Goal: Navigation & Orientation: Find specific page/section

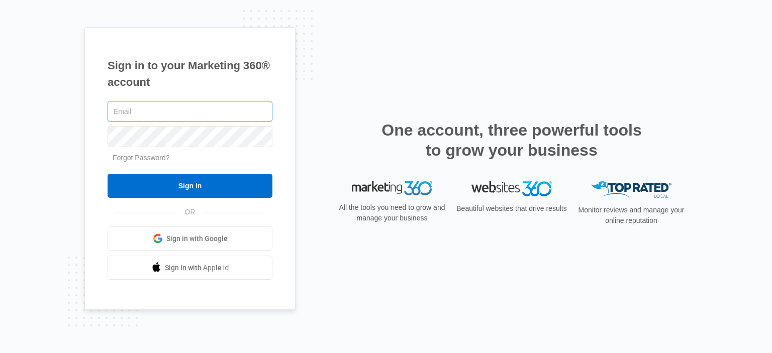
click at [176, 102] on input "text" at bounding box center [190, 111] width 165 height 21
click at [131, 104] on input "text" at bounding box center [190, 111] width 165 height 21
paste input "Cheekknp@gmail.com"
type input "Cheekknp@gmail.com"
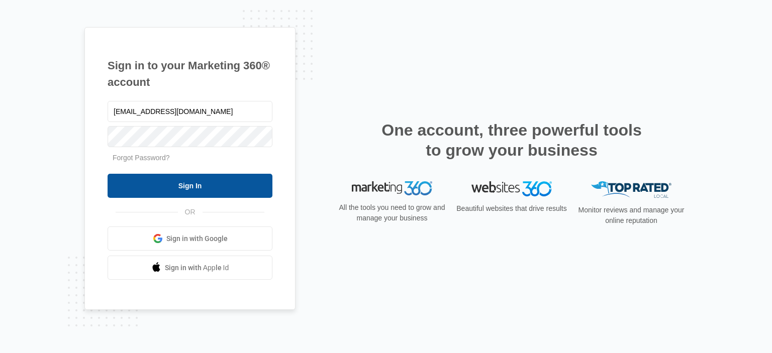
click at [155, 182] on input "Sign In" at bounding box center [190, 186] width 165 height 24
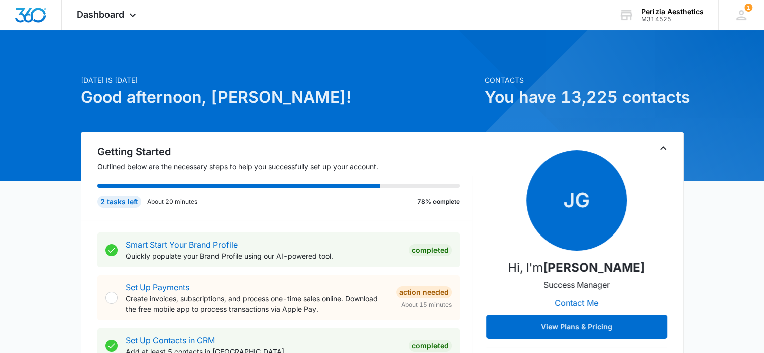
drag, startPoint x: 724, startPoint y: 218, endPoint x: 714, endPoint y: 212, distance: 11.7
click at [129, 17] on icon at bounding box center [133, 18] width 12 height 12
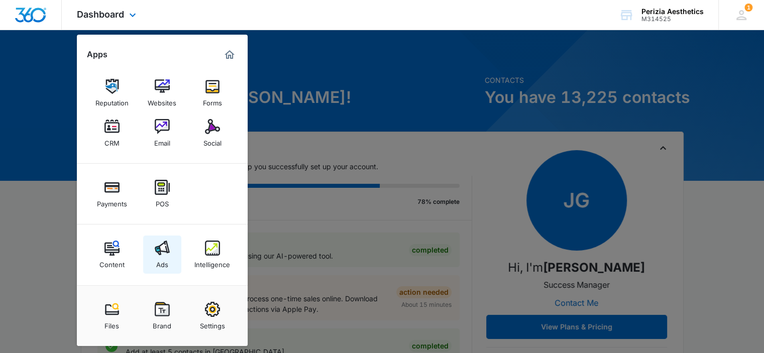
click at [164, 259] on div "Ads" at bounding box center [162, 262] width 12 height 13
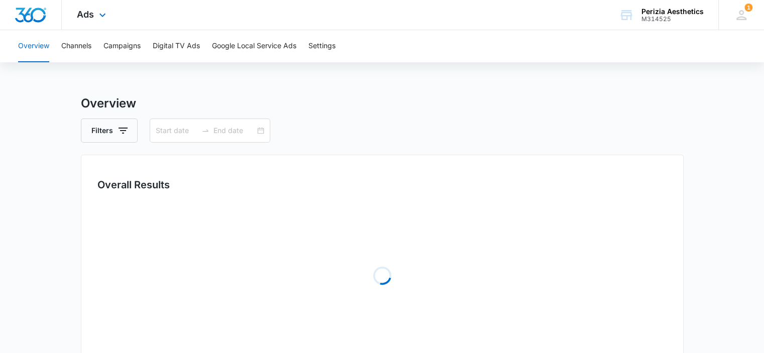
type input "[DATE]"
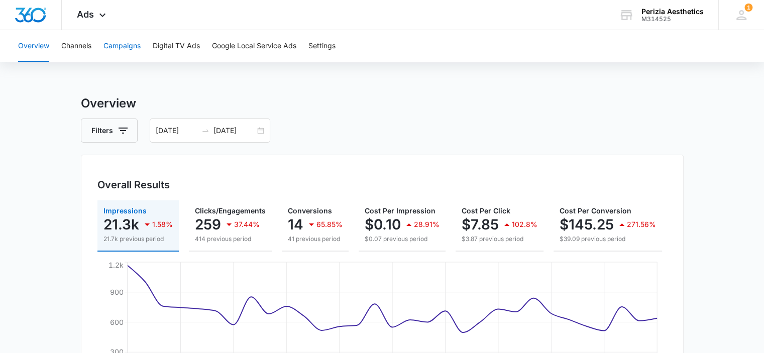
click at [126, 45] on button "Campaigns" at bounding box center [121, 46] width 37 height 32
click at [319, 40] on button "Settings" at bounding box center [321, 46] width 27 height 32
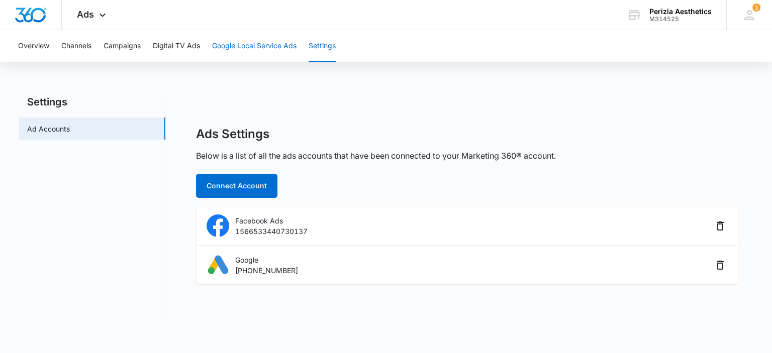
click at [287, 45] on button "Google Local Service Ads" at bounding box center [254, 46] width 84 height 32
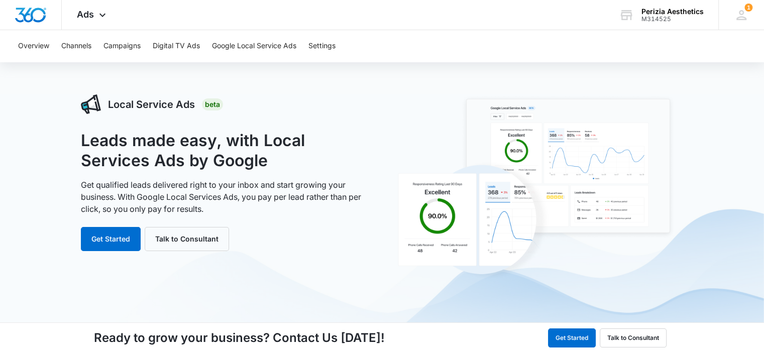
drag, startPoint x: 636, startPoint y: 285, endPoint x: 575, endPoint y: 233, distance: 80.5
click at [749, 9] on span "1" at bounding box center [749, 8] width 8 height 8
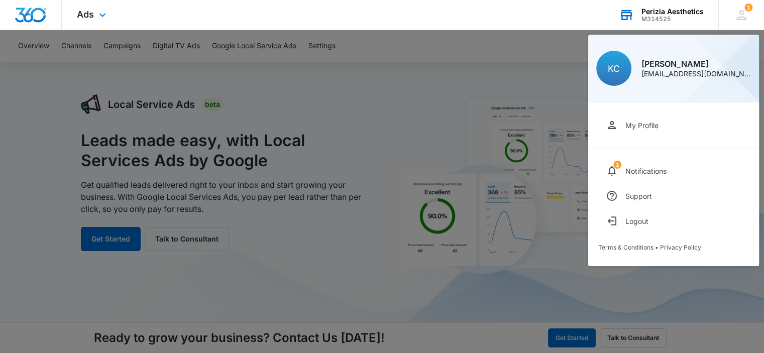
click at [669, 12] on div "Perizia Aesthetics" at bounding box center [673, 12] width 62 height 8
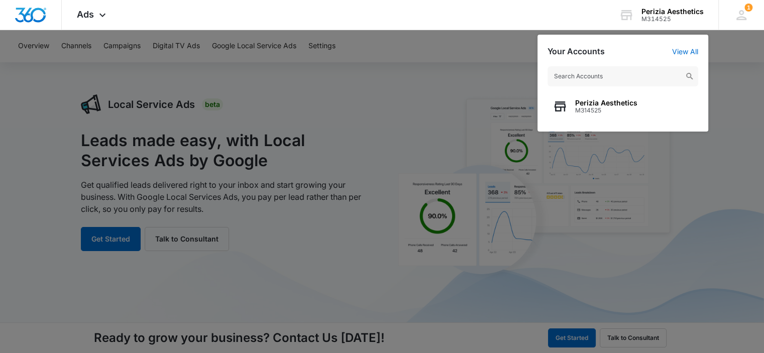
click at [438, 97] on div at bounding box center [382, 176] width 764 height 353
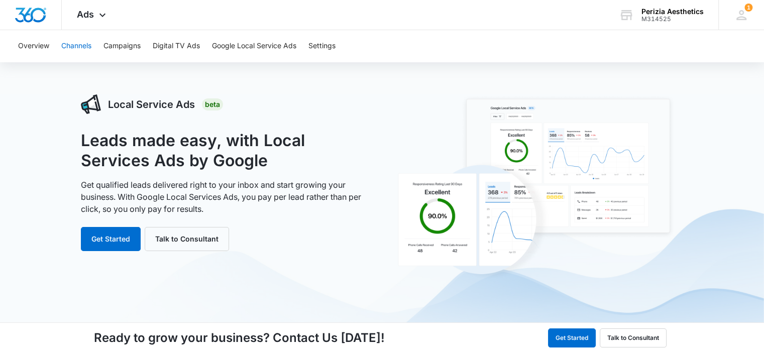
click at [76, 44] on button "Channels" at bounding box center [76, 46] width 30 height 32
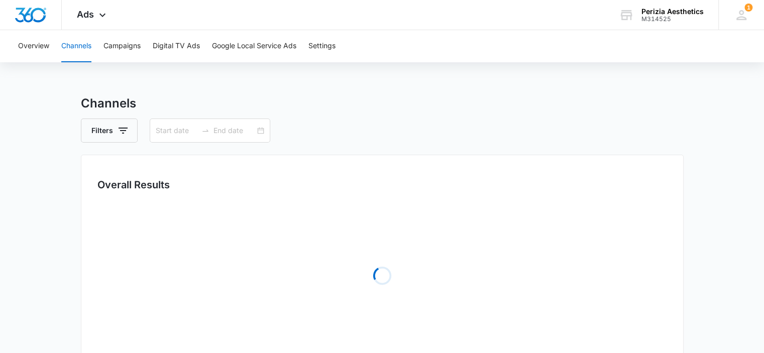
type input "[DATE]"
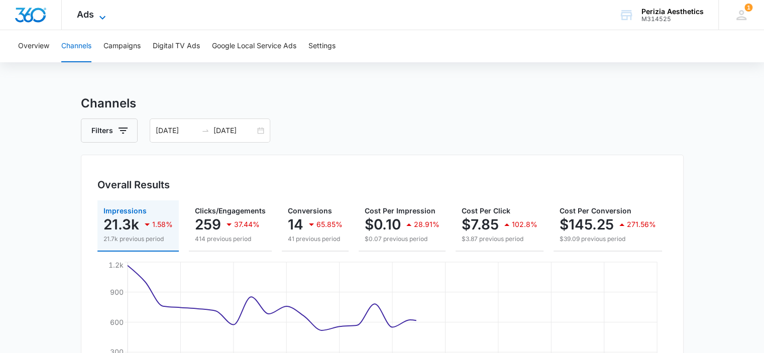
click at [101, 9] on div "Ads Apps Reputation Websites Forms CRM Email Social Payments POS Content Ads In…" at bounding box center [93, 15] width 62 height 30
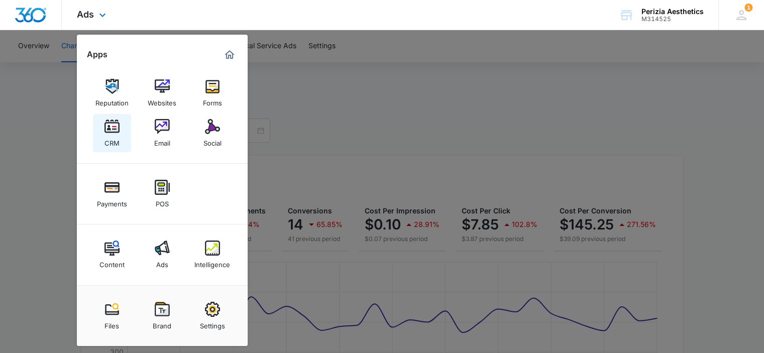
click at [111, 126] on img at bounding box center [111, 126] width 15 height 15
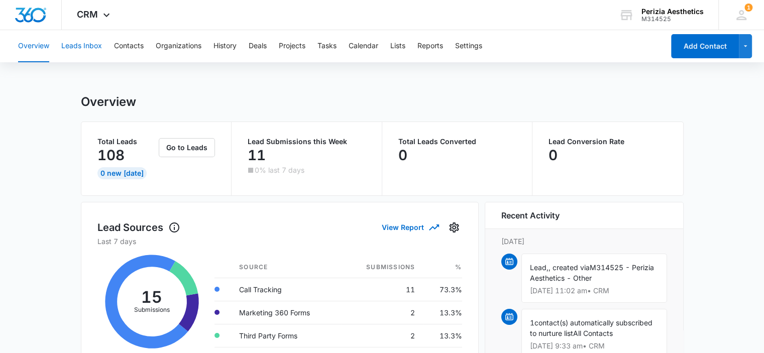
click at [78, 44] on button "Leads Inbox" at bounding box center [81, 46] width 41 height 32
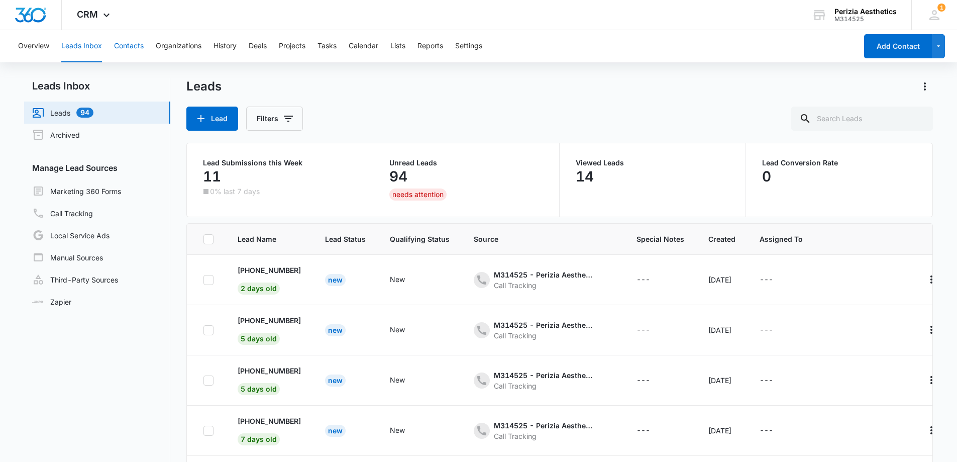
click at [134, 40] on button "Contacts" at bounding box center [129, 46] width 30 height 32
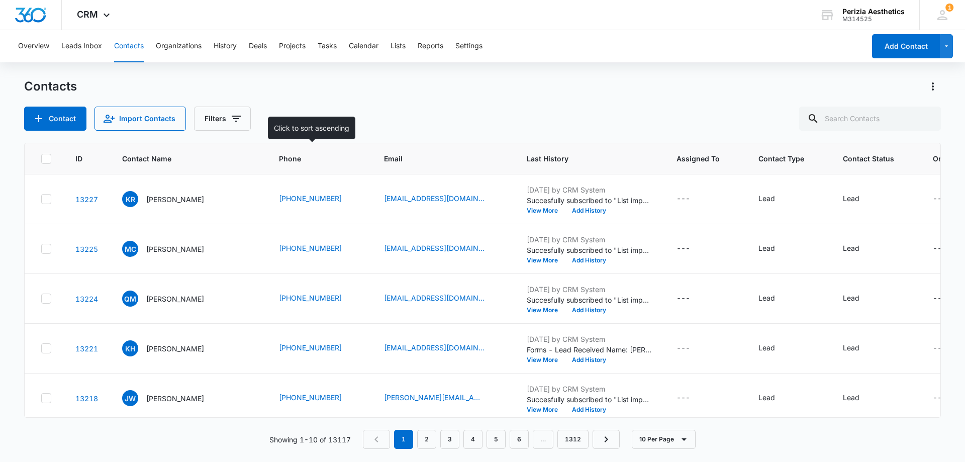
scroll to position [262, 0]
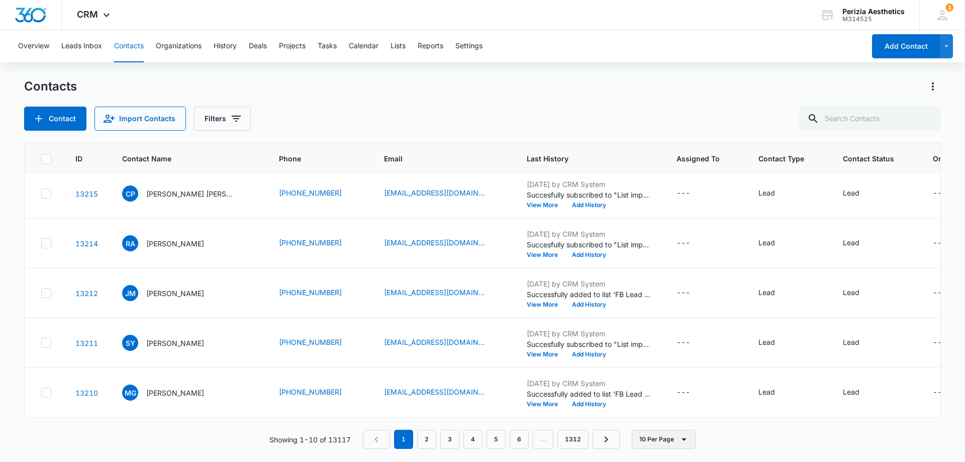
click at [681, 353] on icon "button" at bounding box center [684, 439] width 12 height 12
click at [652, 353] on button "50 Per Page" at bounding box center [670, 409] width 77 height 15
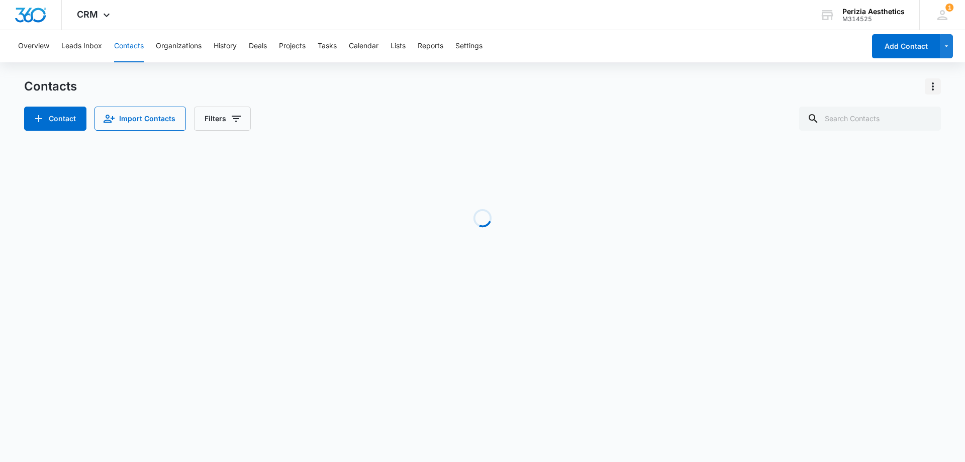
click at [771, 83] on icon "Actions" at bounding box center [932, 86] width 12 height 12
click at [771, 144] on div "Export All Contacts" at bounding box center [883, 144] width 66 height 7
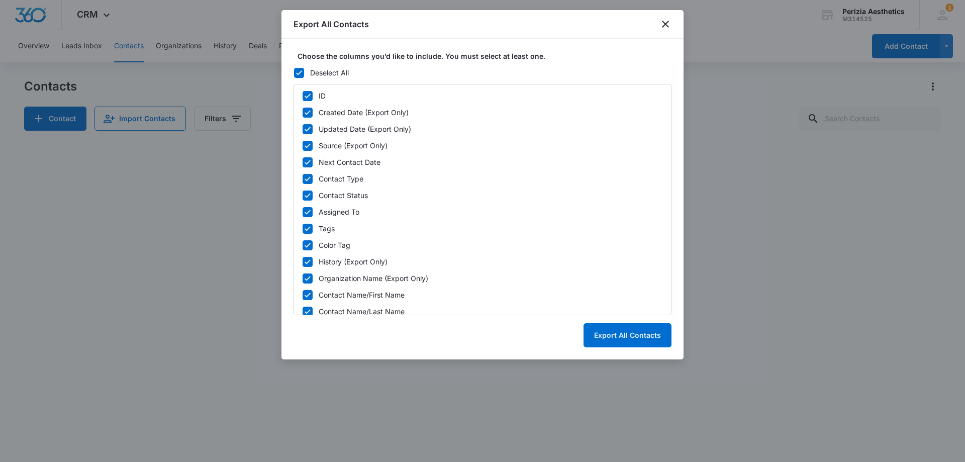
scroll to position [456, 0]
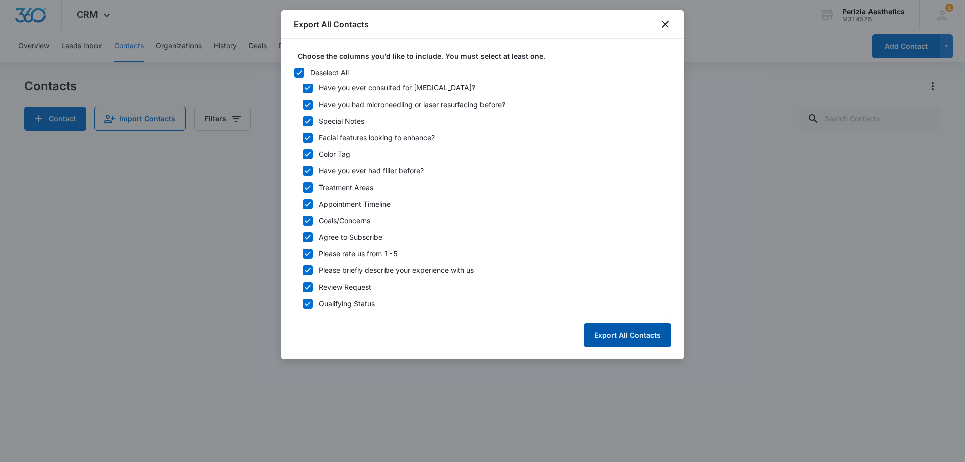
click at [618, 330] on button "Export All Contacts" at bounding box center [627, 335] width 88 height 24
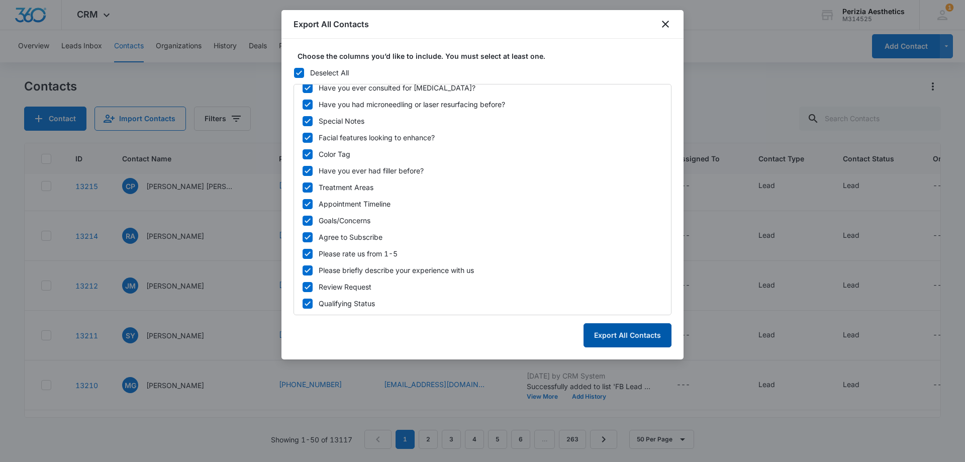
scroll to position [0, 0]
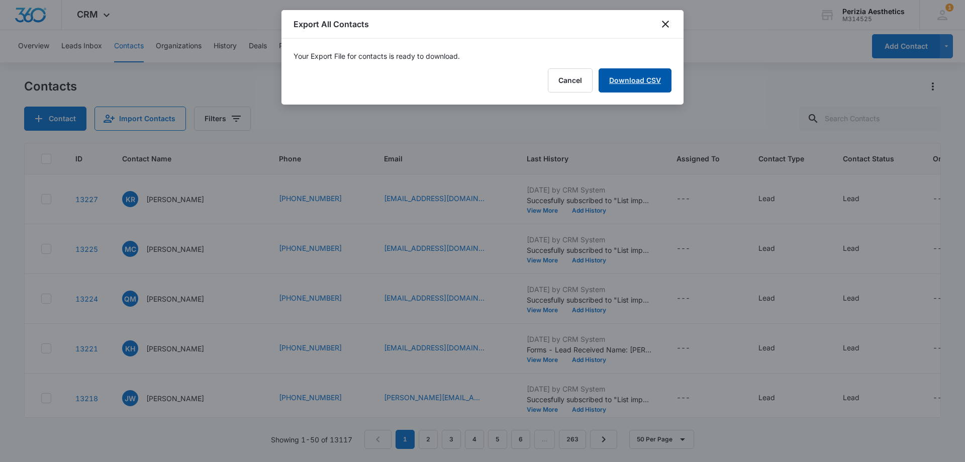
click at [629, 77] on link "Download CSV" at bounding box center [634, 80] width 73 height 24
click at [641, 83] on button "Finish" at bounding box center [650, 80] width 42 height 24
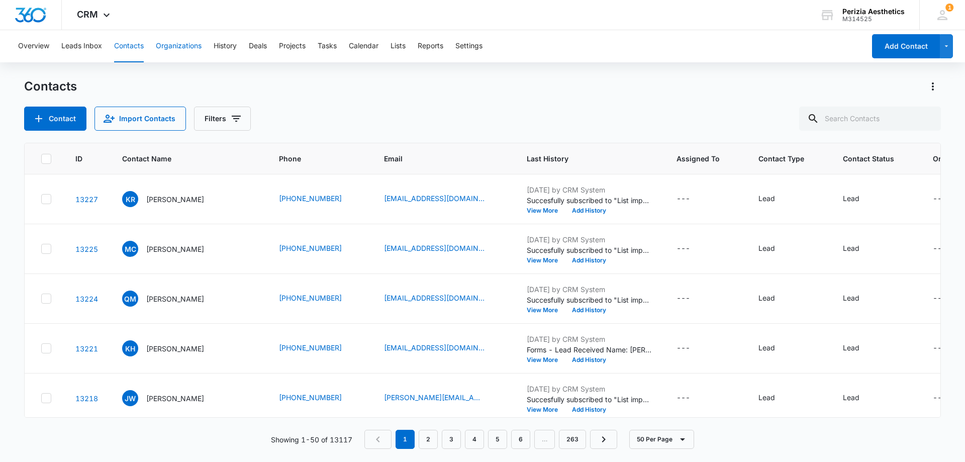
click at [182, 45] on button "Organizations" at bounding box center [179, 46] width 46 height 32
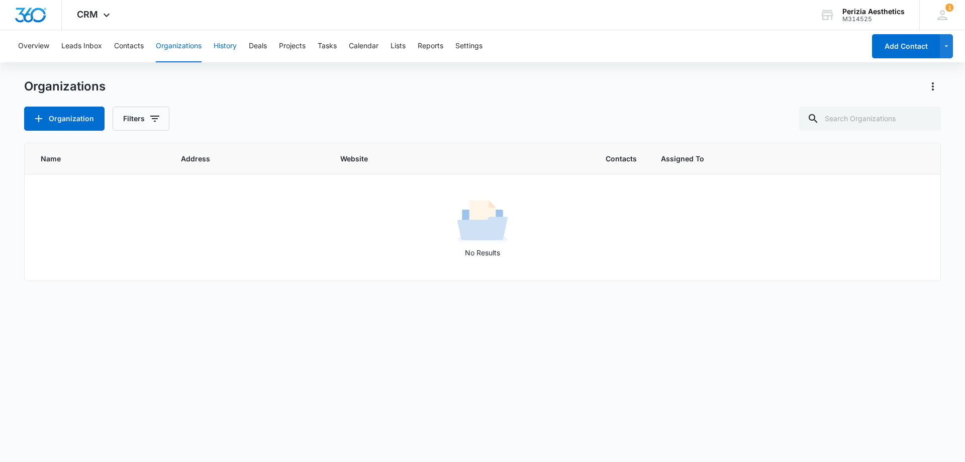
click at [224, 41] on button "History" at bounding box center [225, 46] width 23 height 32
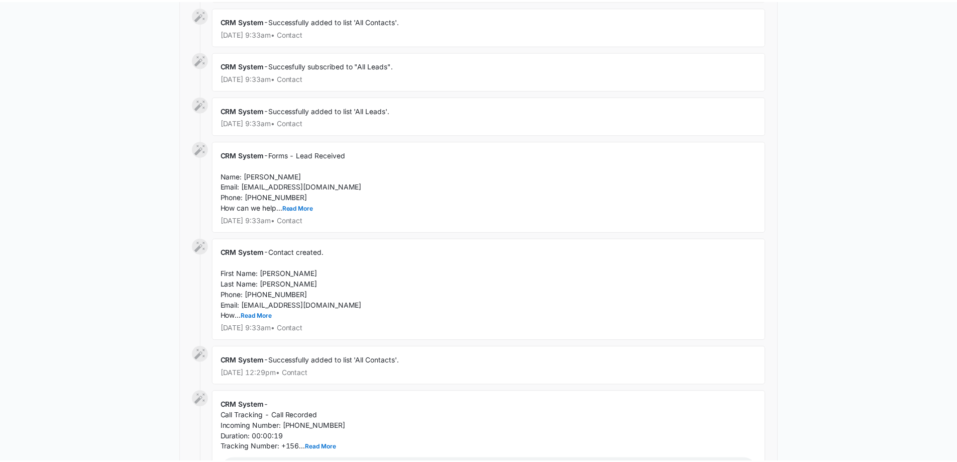
scroll to position [498, 0]
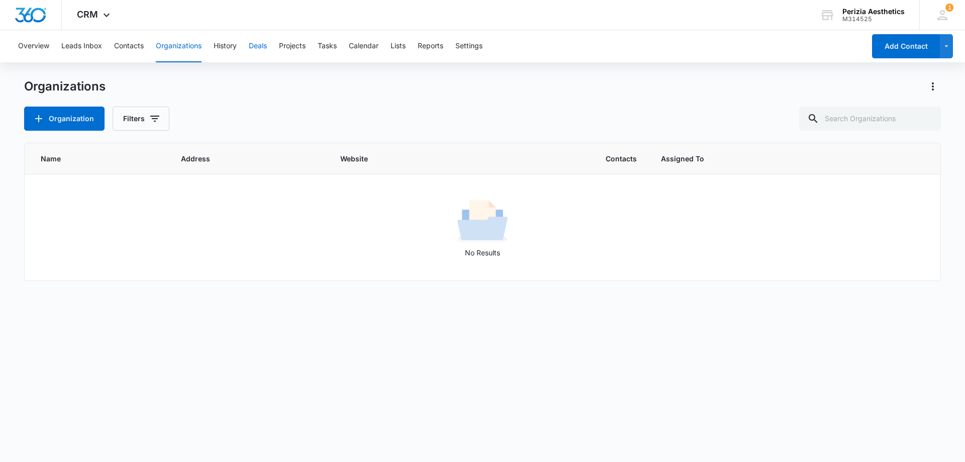
click at [257, 48] on button "Deals" at bounding box center [258, 46] width 18 height 32
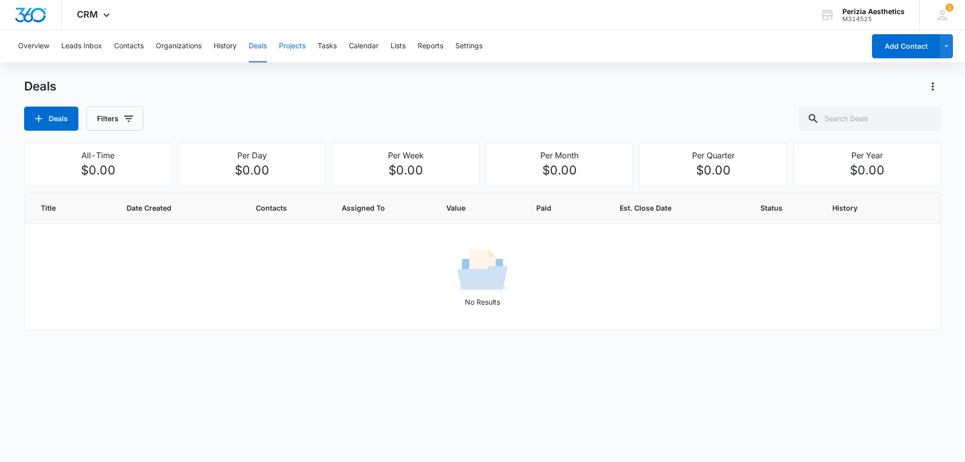
click at [291, 44] on button "Projects" at bounding box center [292, 46] width 27 height 32
click at [324, 45] on button "Tasks" at bounding box center [327, 46] width 19 height 32
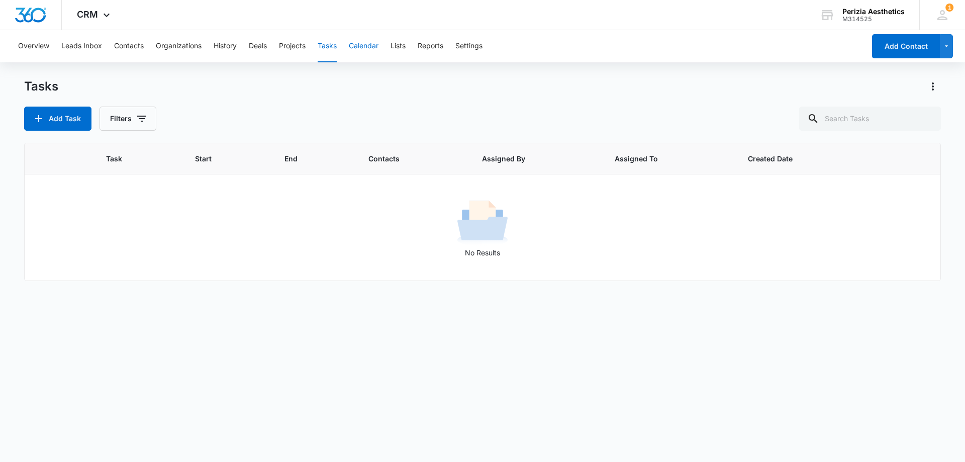
click at [357, 48] on button "Calendar" at bounding box center [364, 46] width 30 height 32
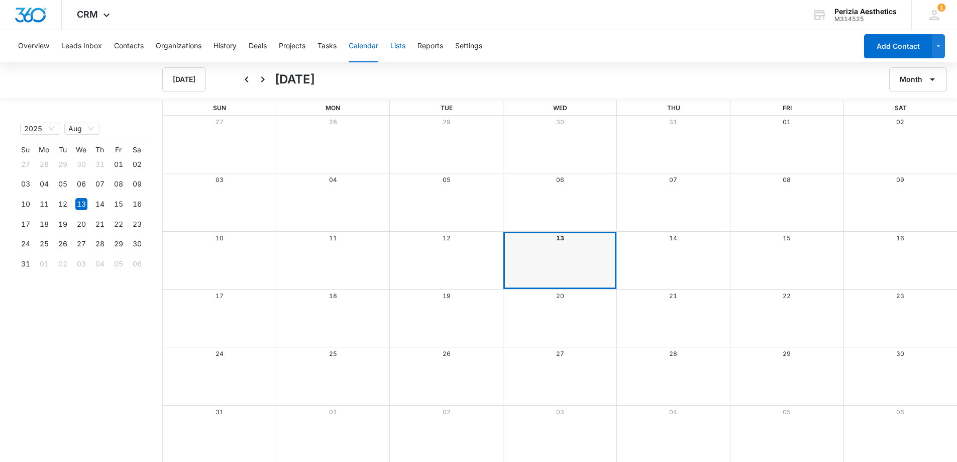
click at [396, 44] on button "Lists" at bounding box center [397, 46] width 15 height 32
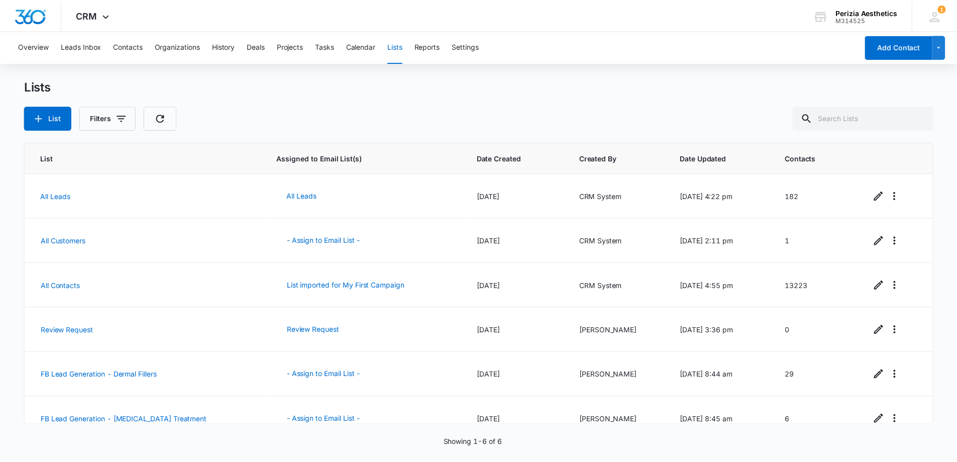
scroll to position [17, 0]
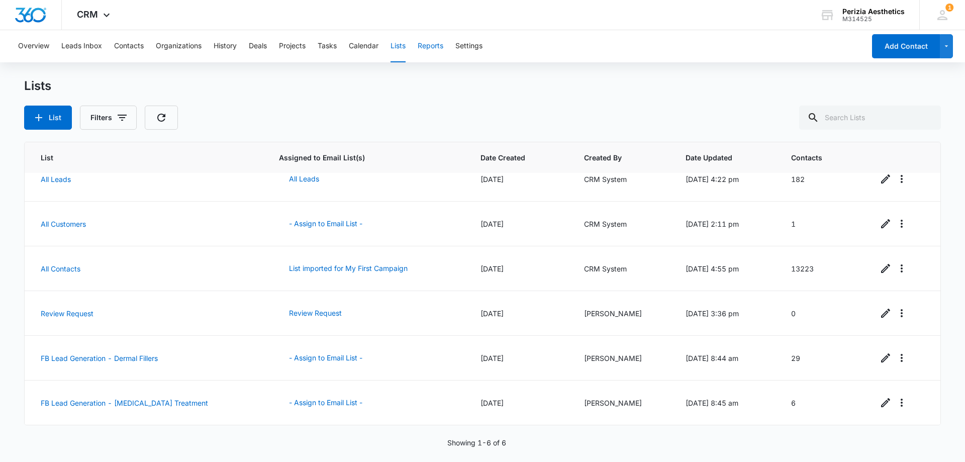
click at [433, 43] on button "Reports" at bounding box center [430, 46] width 26 height 32
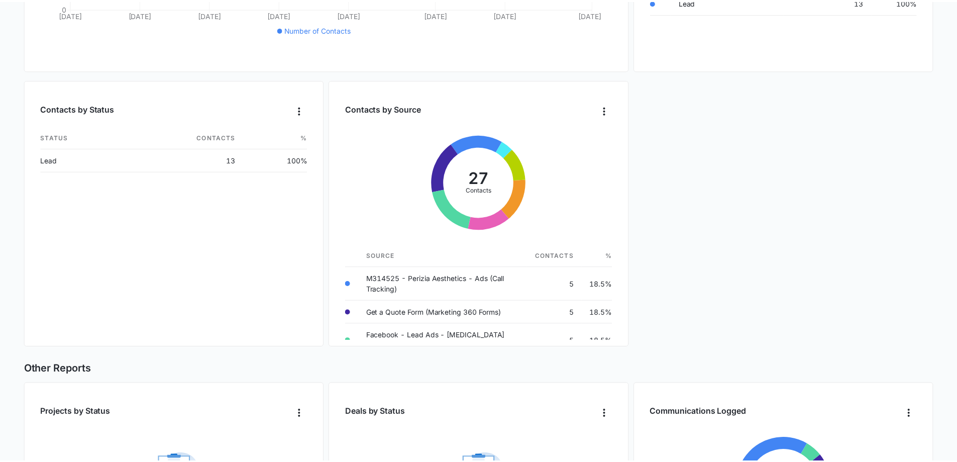
scroll to position [563, 0]
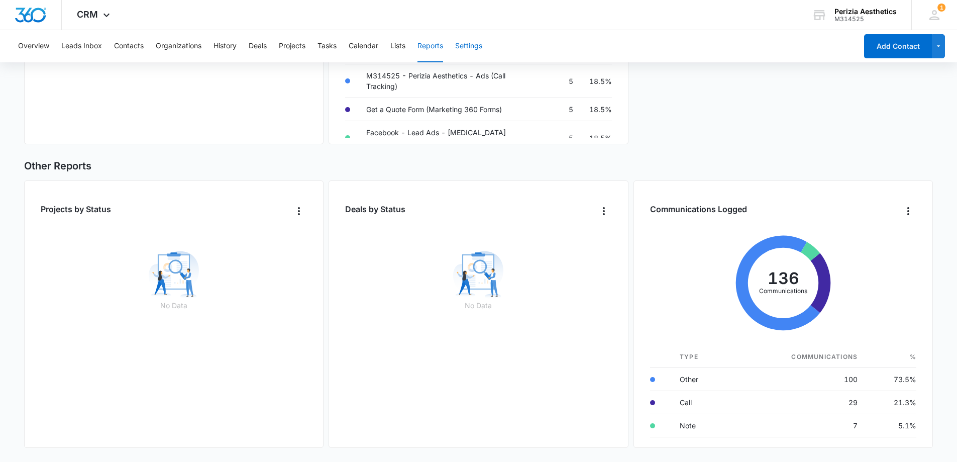
click at [473, 39] on button "Settings" at bounding box center [468, 46] width 27 height 32
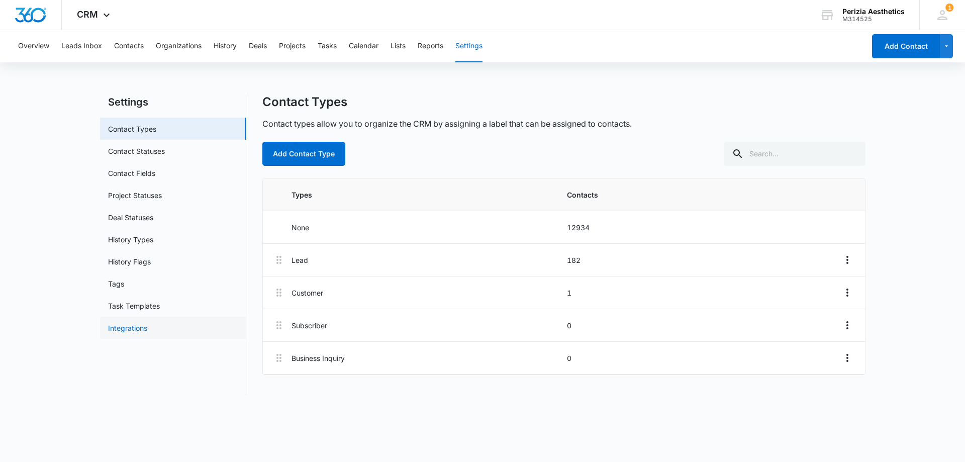
click at [126, 329] on link "Integrations" at bounding box center [127, 328] width 39 height 11
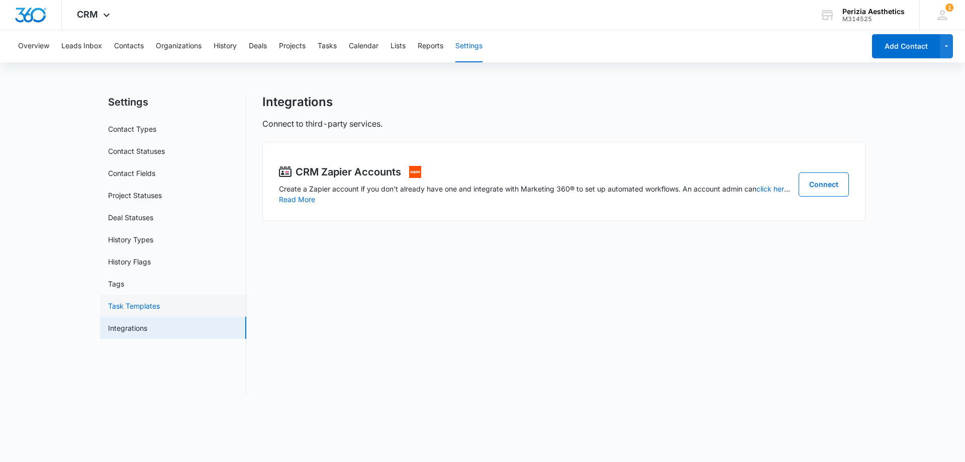
click at [125, 307] on link "Task Templates" at bounding box center [134, 305] width 52 height 11
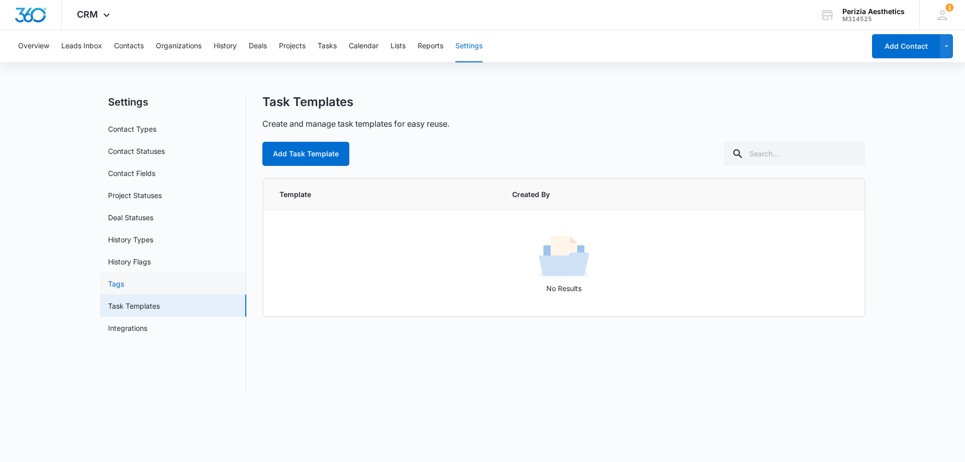
click at [120, 286] on link "Tags" at bounding box center [116, 283] width 16 height 11
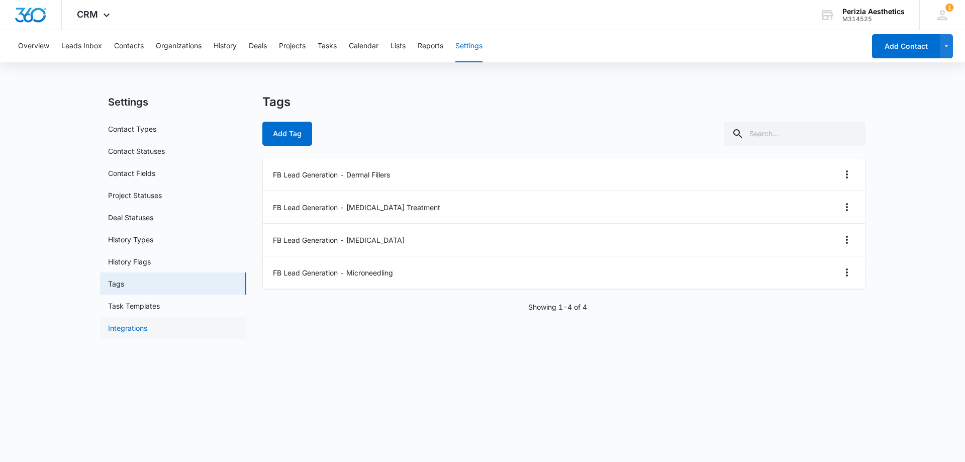
click at [139, 323] on link "Integrations" at bounding box center [127, 328] width 39 height 11
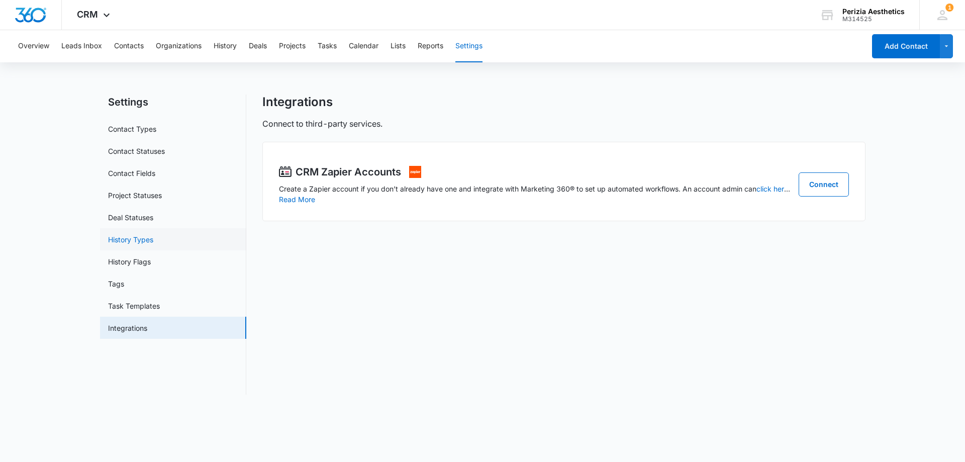
click at [119, 234] on link "History Types" at bounding box center [130, 239] width 45 height 11
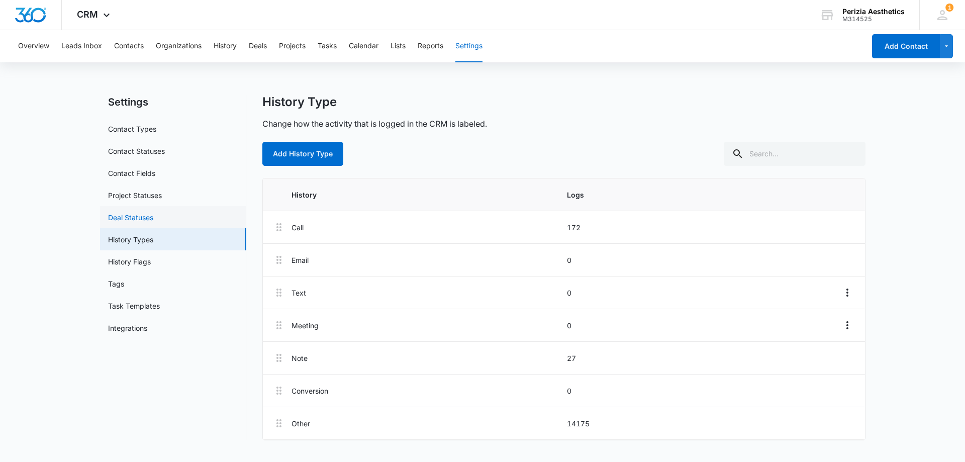
click at [138, 215] on link "Deal Statuses" at bounding box center [130, 217] width 45 height 11
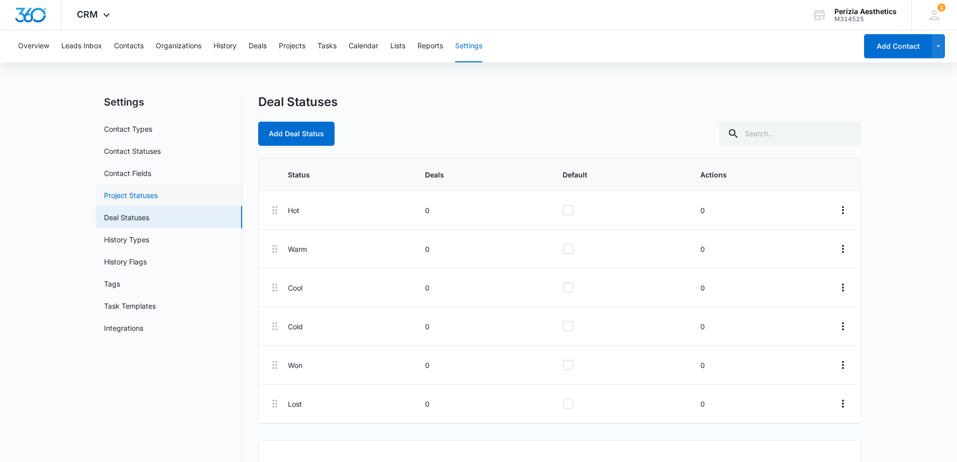
click at [149, 184] on ul "Contact Types Contact Statuses Contact Fields Project Statuses Deal Statuses Hi…" at bounding box center [169, 228] width 146 height 221
click at [140, 194] on link "Project Statuses" at bounding box center [131, 195] width 54 height 11
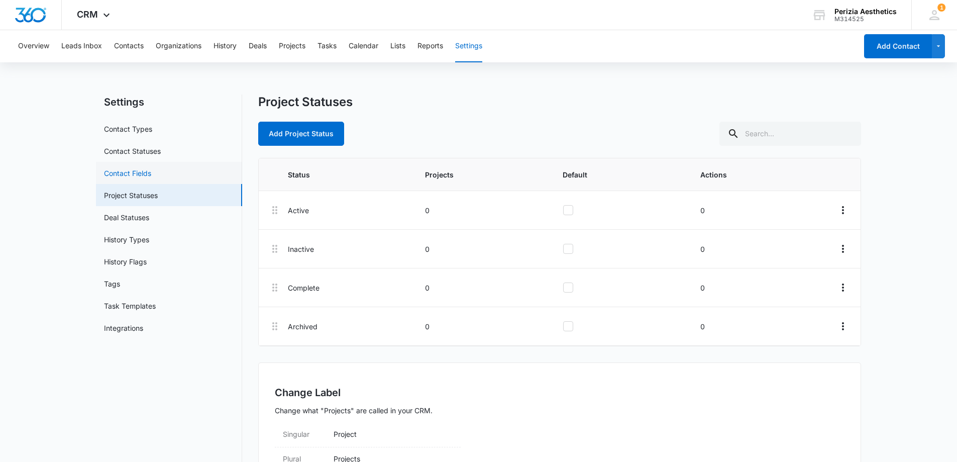
click at [137, 171] on link "Contact Fields" at bounding box center [127, 173] width 47 height 11
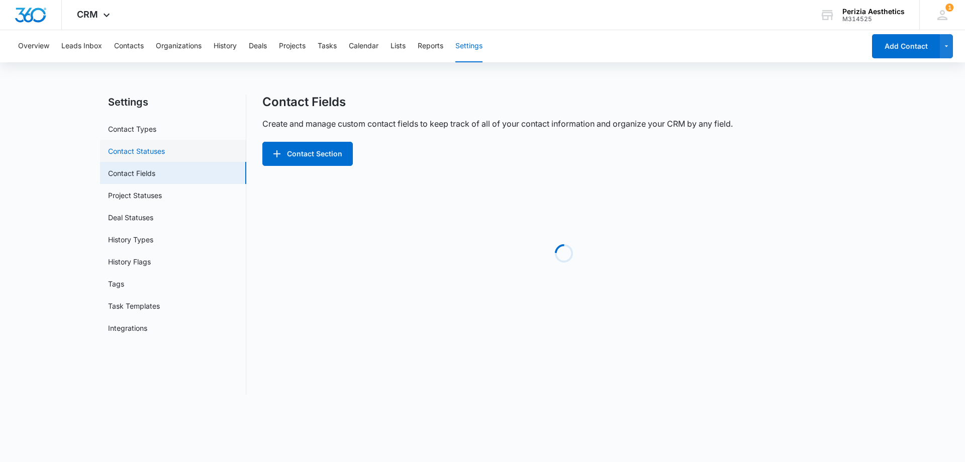
click at [143, 148] on link "Contact Statuses" at bounding box center [136, 151] width 57 height 11
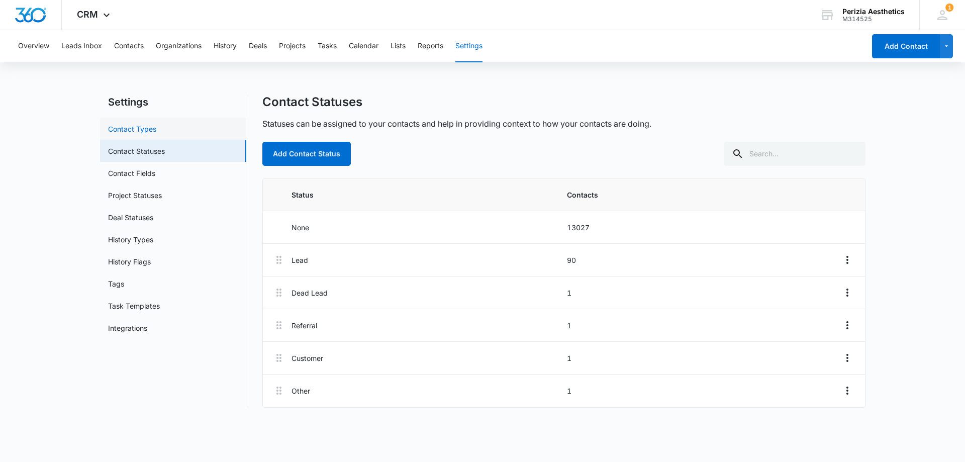
click at [148, 124] on link "Contact Types" at bounding box center [132, 129] width 48 height 11
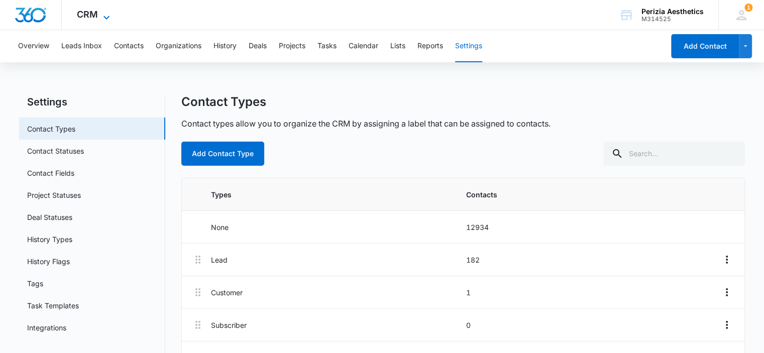
click at [103, 10] on div "CRM Apps Reputation Websites Forms CRM Email Social Payments POS Content Ads In…" at bounding box center [95, 15] width 66 height 30
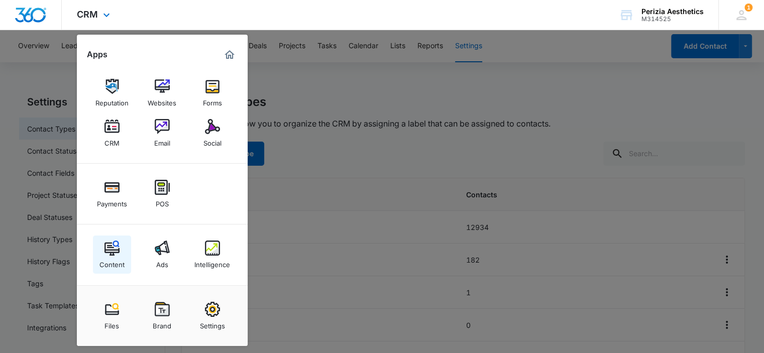
click at [116, 253] on img at bounding box center [111, 248] width 15 height 15
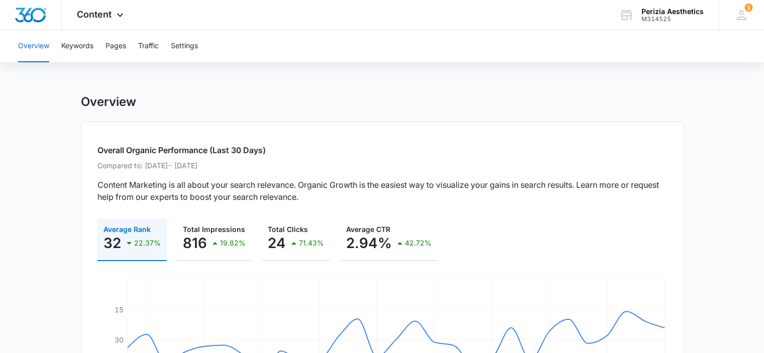
click at [68, 47] on button "Keywords" at bounding box center [77, 46] width 32 height 32
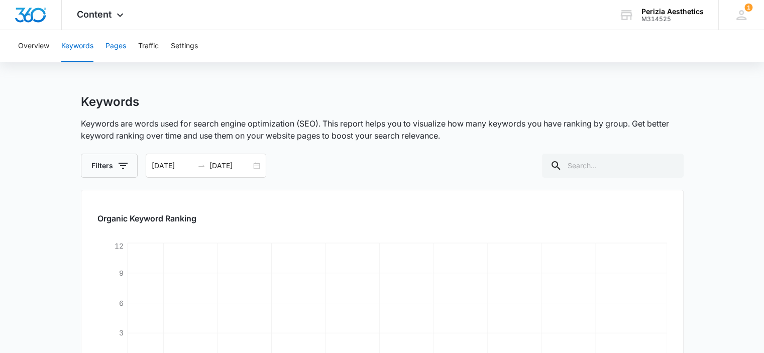
click at [120, 49] on button "Pages" at bounding box center [116, 46] width 21 height 32
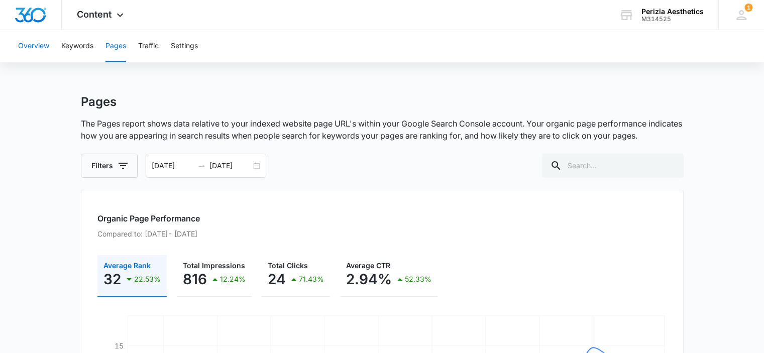
click at [34, 48] on button "Overview" at bounding box center [33, 46] width 31 height 32
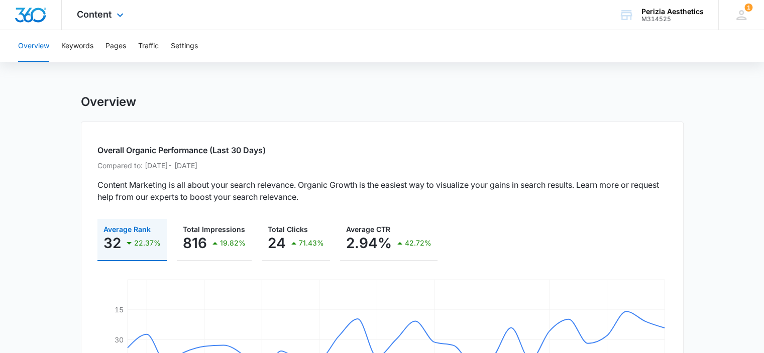
click at [113, 15] on div "Content Apps Reputation Websites Forms CRM Email Social Payments POS Content Ad…" at bounding box center [101, 15] width 79 height 30
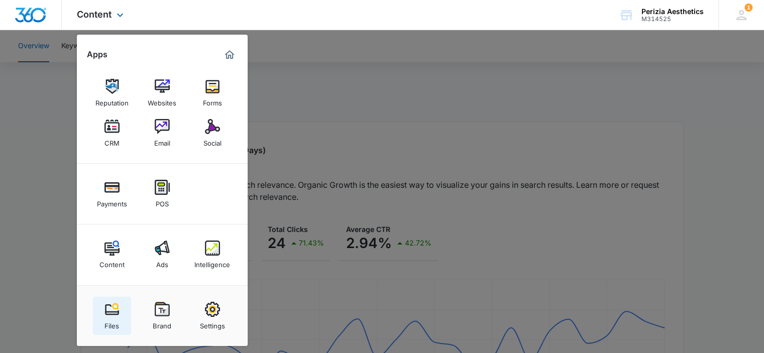
click at [120, 318] on link "Files" at bounding box center [112, 316] width 38 height 38
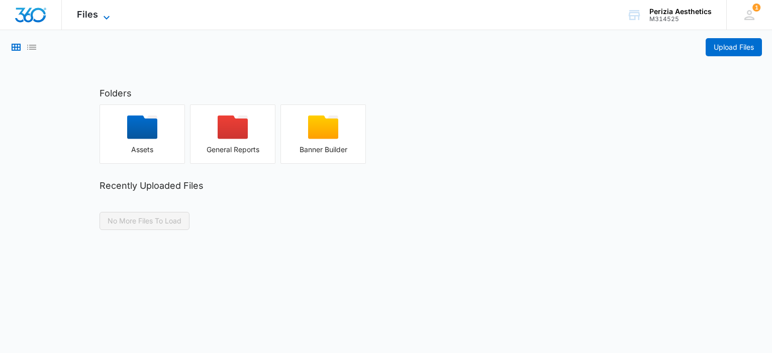
click at [101, 16] on icon at bounding box center [106, 18] width 12 height 12
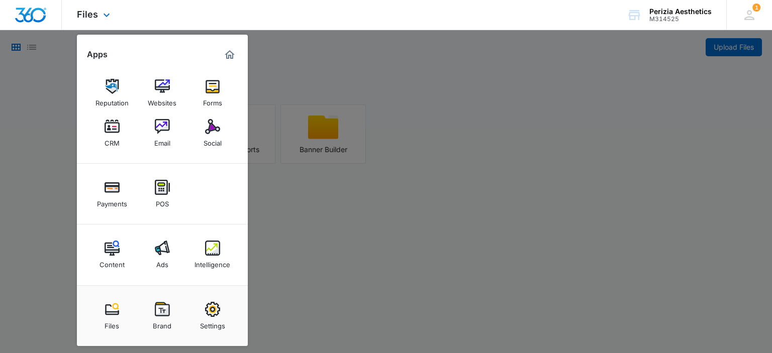
click at [226, 56] on img "Marketing 360® Dashboard" at bounding box center [230, 55] width 12 height 12
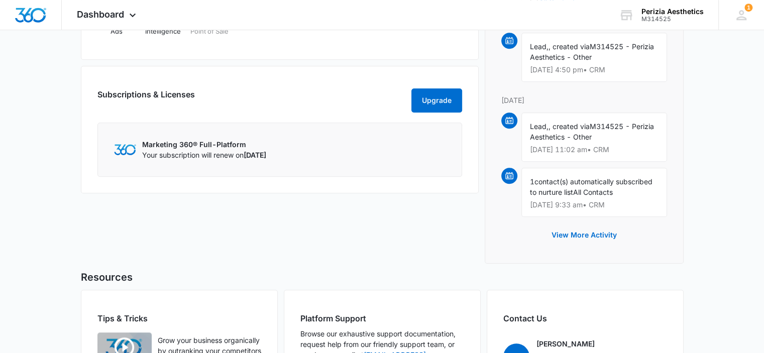
scroll to position [541, 0]
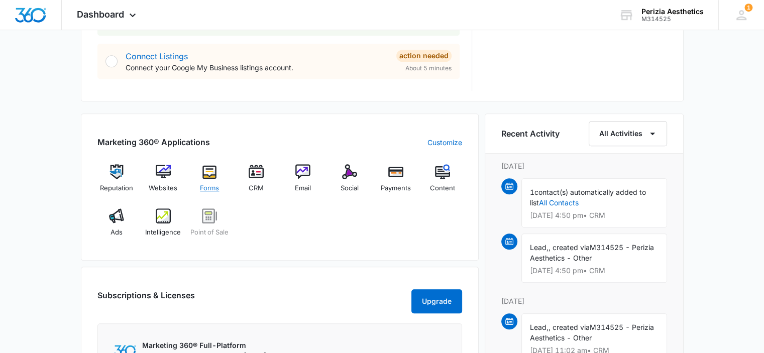
click at [207, 170] on img at bounding box center [209, 171] width 15 height 15
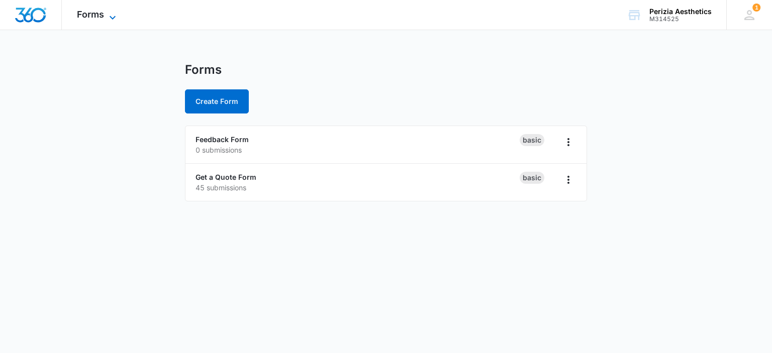
click at [117, 18] on icon at bounding box center [113, 18] width 12 height 12
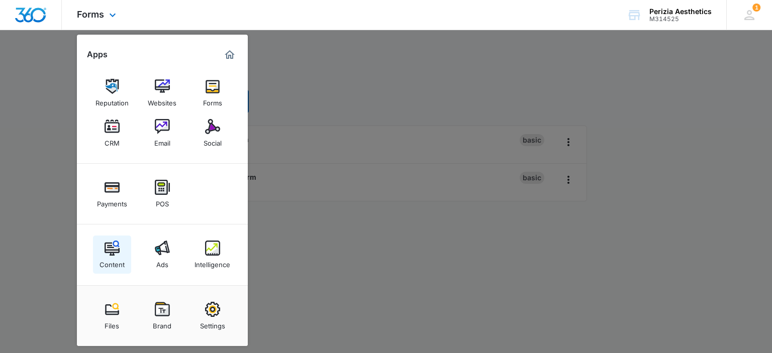
click at [115, 251] on img at bounding box center [111, 248] width 15 height 15
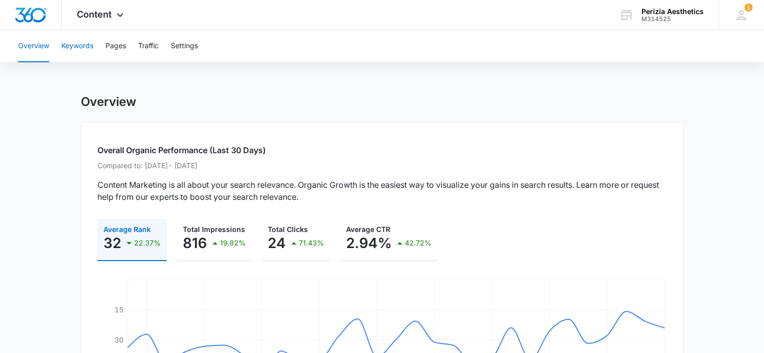
click at [72, 48] on button "Keywords" at bounding box center [77, 46] width 32 height 32
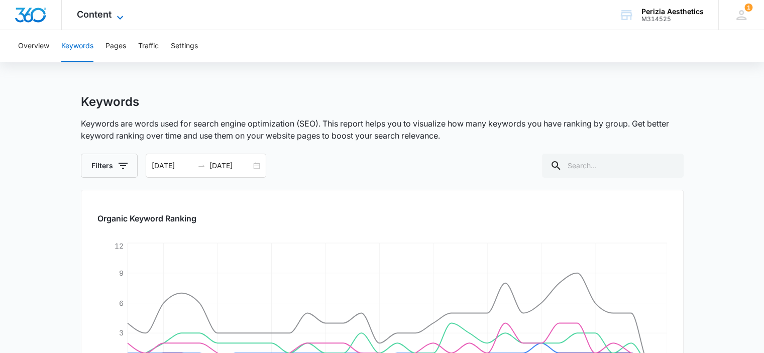
click at [117, 17] on icon at bounding box center [120, 18] width 12 height 12
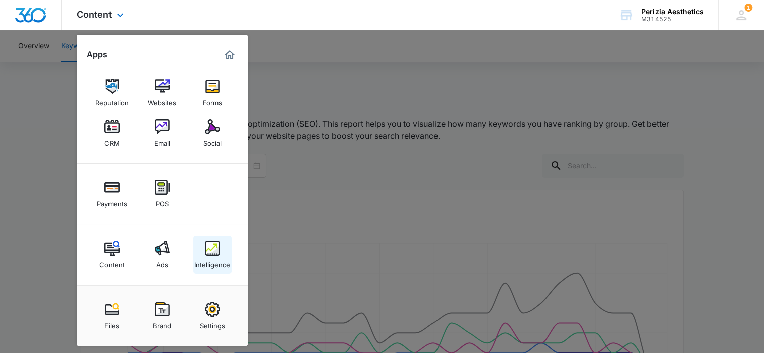
click at [219, 249] on img at bounding box center [212, 248] width 15 height 15
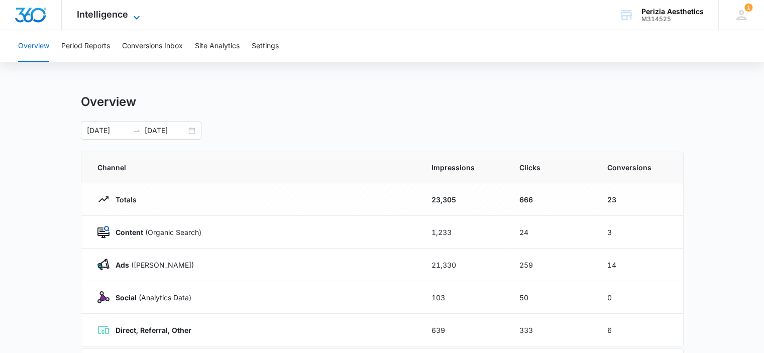
click at [131, 13] on icon at bounding box center [137, 18] width 12 height 12
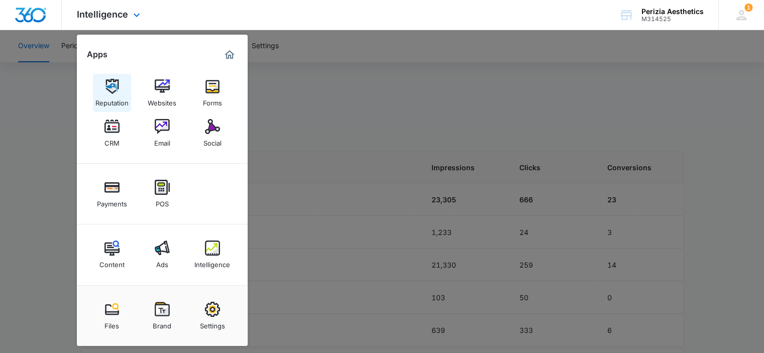
click at [104, 87] on img at bounding box center [111, 86] width 15 height 15
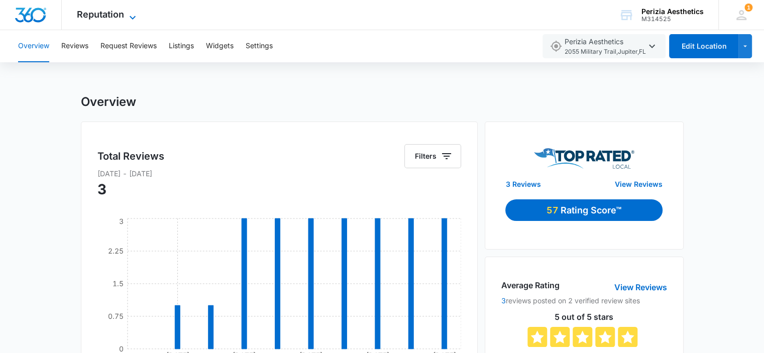
click at [137, 9] on div "Reputation Apps Reputation Websites Forms CRM Email Social Payments POS Content…" at bounding box center [108, 15] width 92 height 30
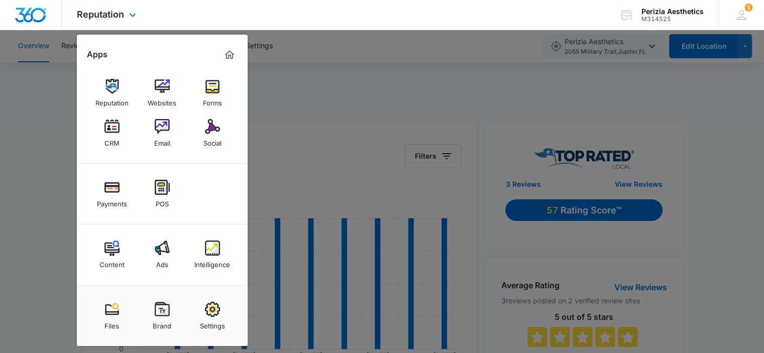
click at [35, 8] on img "Dashboard" at bounding box center [31, 15] width 32 height 15
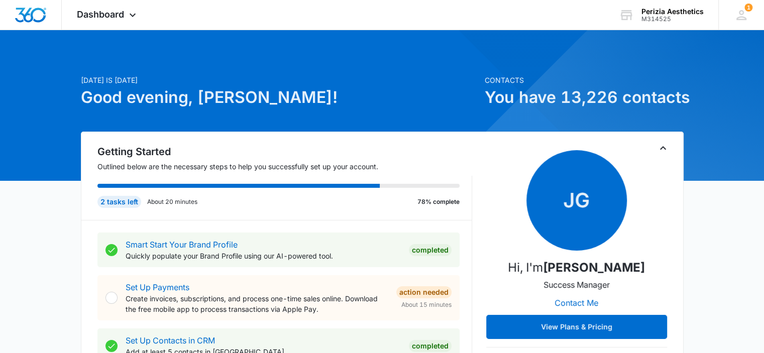
scroll to position [100, 0]
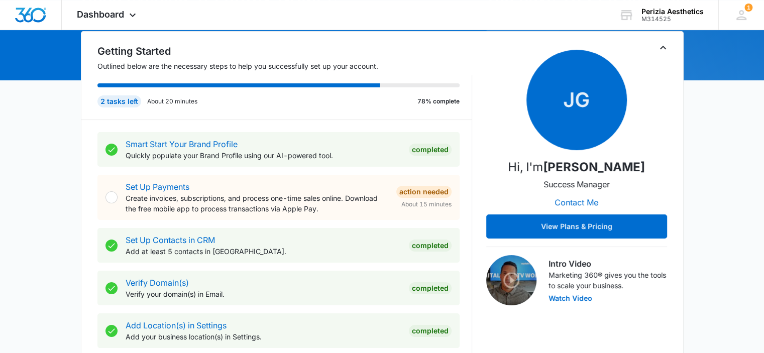
click at [513, 281] on img at bounding box center [511, 280] width 50 height 50
click at [555, 298] on button "Watch Video" at bounding box center [571, 298] width 44 height 7
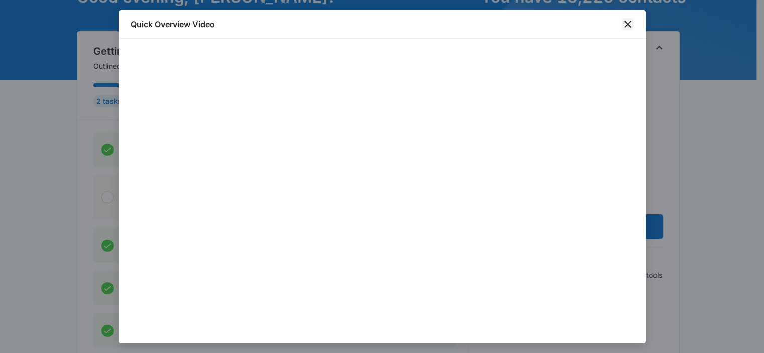
click at [626, 23] on icon "close" at bounding box center [627, 24] width 7 height 7
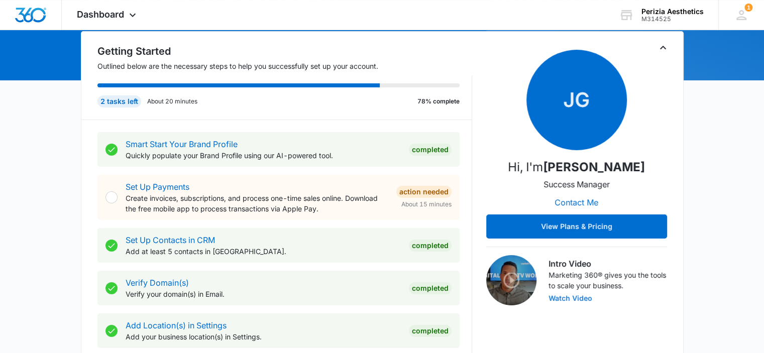
scroll to position [0, 0]
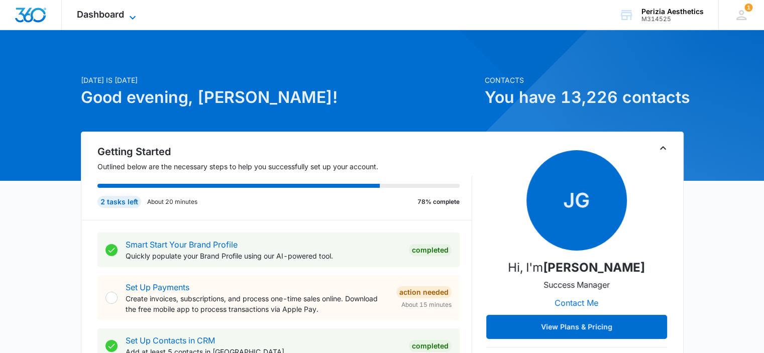
click at [123, 13] on span "Dashboard" at bounding box center [100, 14] width 47 height 11
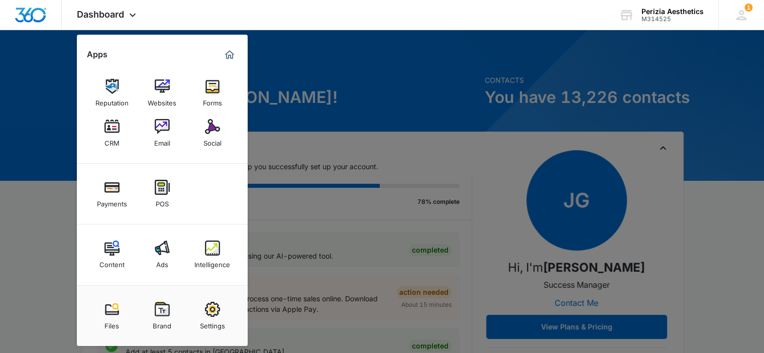
click at [248, 63] on div at bounding box center [382, 176] width 764 height 353
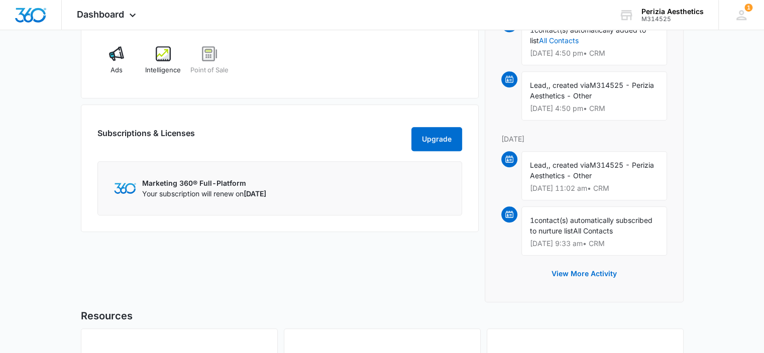
scroll to position [804, 0]
